Goal: Use online tool/utility: Utilize a website feature to perform a specific function

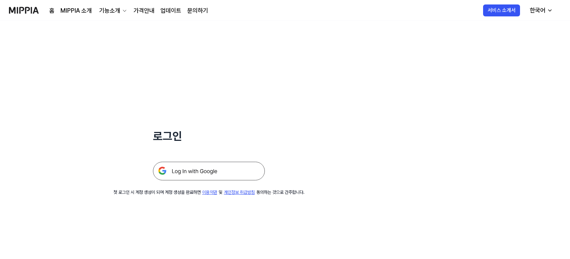
click at [203, 160] on div at bounding box center [209, 162] width 112 height 37
click at [203, 170] on img at bounding box center [209, 171] width 112 height 19
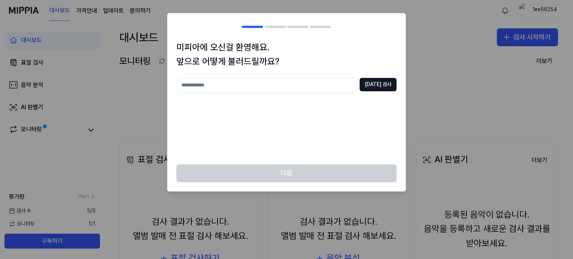
click at [324, 89] on input "text" at bounding box center [266, 85] width 180 height 15
type input "*******"
click at [390, 89] on button "[DATE] 검사" at bounding box center [377, 84] width 37 height 13
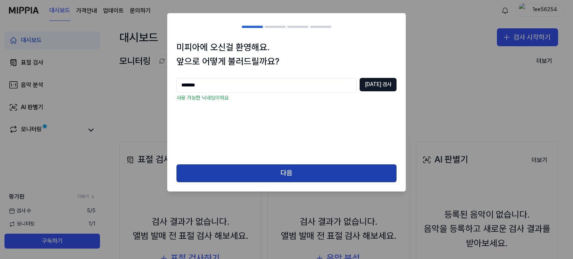
click at [331, 177] on button "다음" at bounding box center [286, 173] width 220 height 18
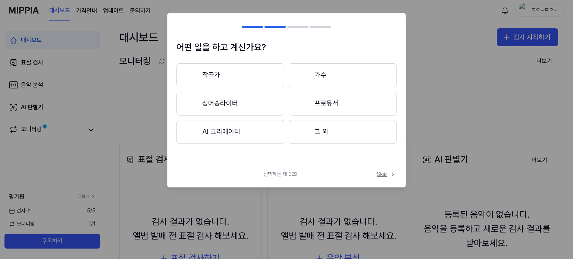
click at [381, 174] on span "Skip" at bounding box center [387, 174] width 20 height 7
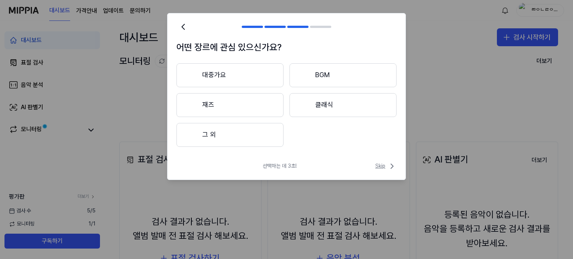
click at [384, 167] on span "Skip" at bounding box center [385, 166] width 21 height 9
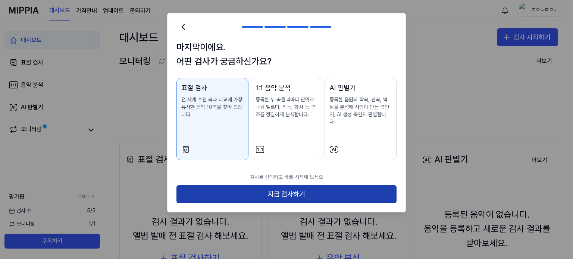
click at [378, 187] on button "지금 검사하기" at bounding box center [286, 194] width 220 height 18
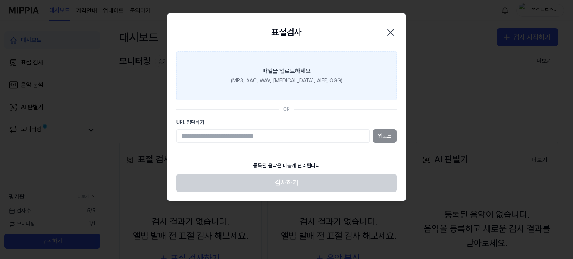
click at [340, 80] on label "파일을 업로드하세요 (MP3, AAC, WAV, [MEDICAL_DATA], AIFF, OGG)" at bounding box center [286, 75] width 220 height 48
click at [0, 0] on input "파일을 업로드하세요 (MP3, AAC, WAV, [MEDICAL_DATA], AIFF, OGG)" at bounding box center [0, 0] width 0 height 0
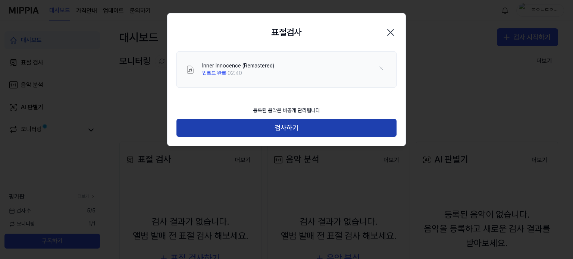
click at [302, 126] on button "검사하기" at bounding box center [286, 128] width 220 height 18
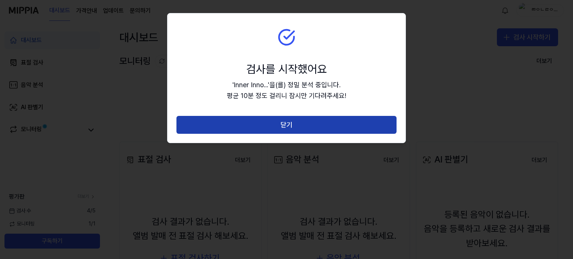
click at [302, 128] on button "닫기" at bounding box center [286, 125] width 220 height 18
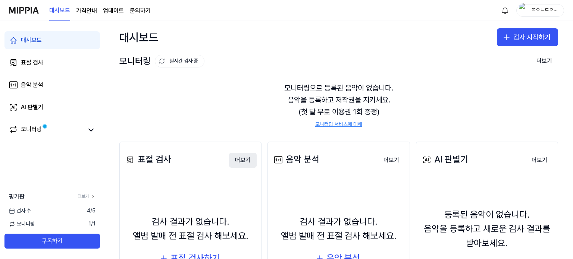
click at [239, 157] on button "더보기" at bounding box center [243, 160] width 28 height 15
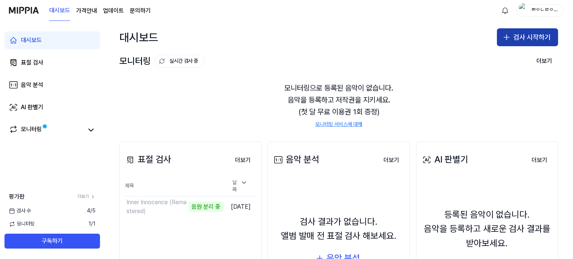
click at [533, 30] on button "검사 시작하기" at bounding box center [527, 37] width 61 height 18
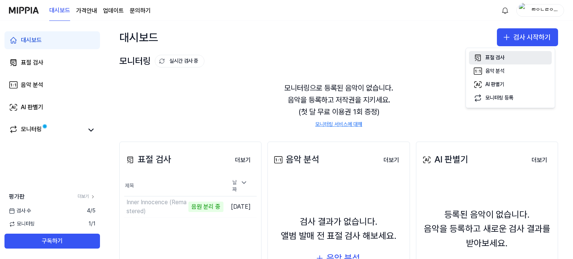
click at [499, 55] on div "표절 검사" at bounding box center [494, 57] width 19 height 7
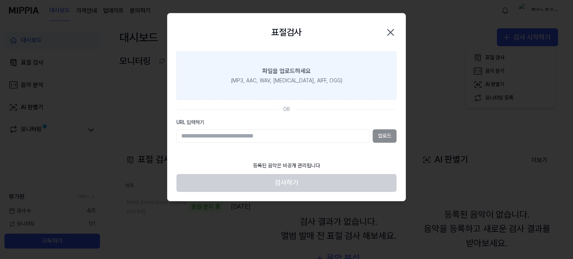
click at [324, 85] on label "파일을 업로드하세요 (MP3, AAC, WAV, [MEDICAL_DATA], AIFF, OGG)" at bounding box center [286, 75] width 220 height 48
click at [0, 0] on input "파일을 업로드하세요 (MP3, AAC, WAV, [MEDICAL_DATA], AIFF, OGG)" at bounding box center [0, 0] width 0 height 0
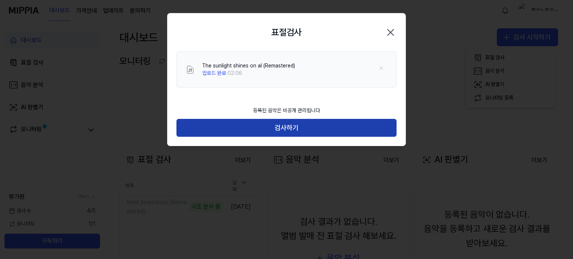
click at [328, 134] on button "검사하기" at bounding box center [286, 128] width 220 height 18
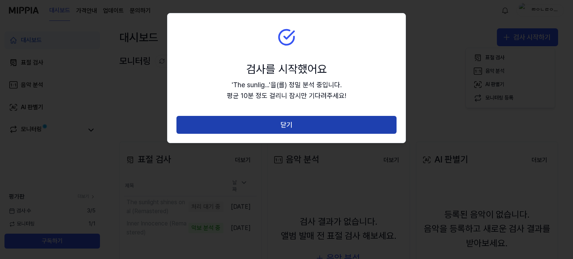
click at [301, 118] on button "닫기" at bounding box center [286, 125] width 220 height 18
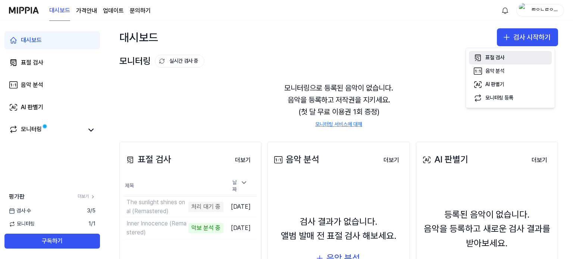
click at [504, 55] on div "표절 검사" at bounding box center [494, 57] width 19 height 7
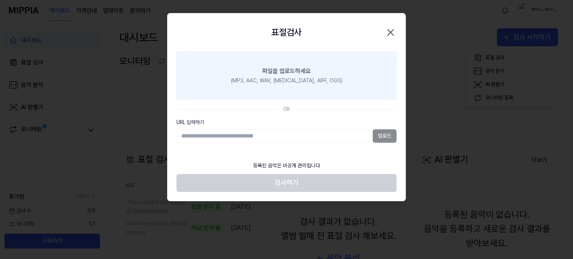
click at [319, 83] on div "(MP3, AAC, WAV, [MEDICAL_DATA], AIFF, OGG)" at bounding box center [286, 80] width 111 height 7
click at [0, 0] on input "파일을 업로드하세요 (MP3, AAC, WAV, [MEDICAL_DATA], AIFF, OGG)" at bounding box center [0, 0] width 0 height 0
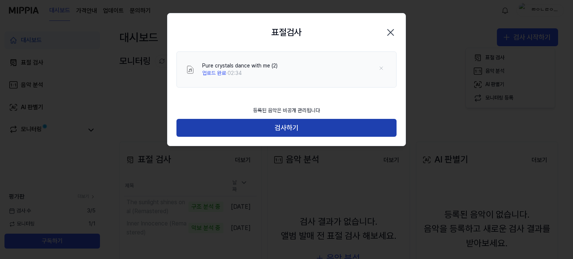
click at [333, 135] on button "검사하기" at bounding box center [286, 128] width 220 height 18
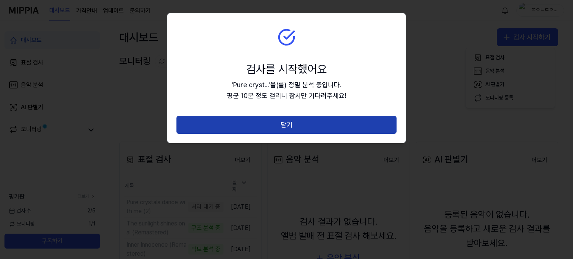
click at [339, 121] on button "닫기" at bounding box center [286, 125] width 220 height 18
